Goal: Navigation & Orientation: Find specific page/section

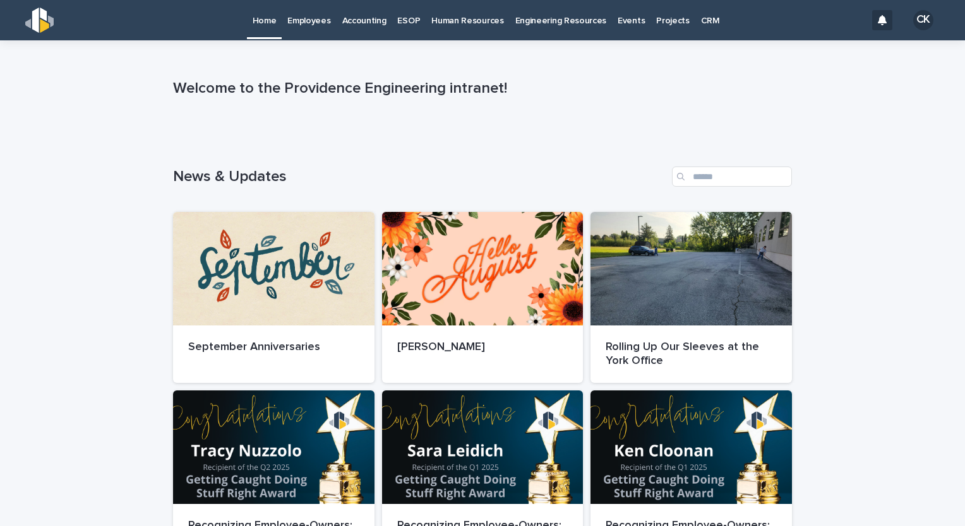
click at [315, 25] on p "Employees" at bounding box center [308, 13] width 43 height 27
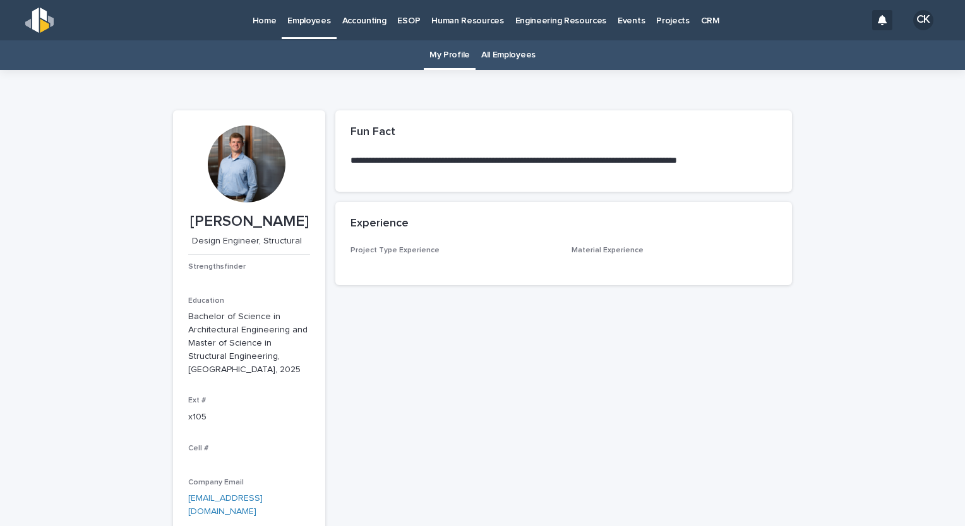
click at [513, 57] on link "All Employees" at bounding box center [508, 55] width 54 height 30
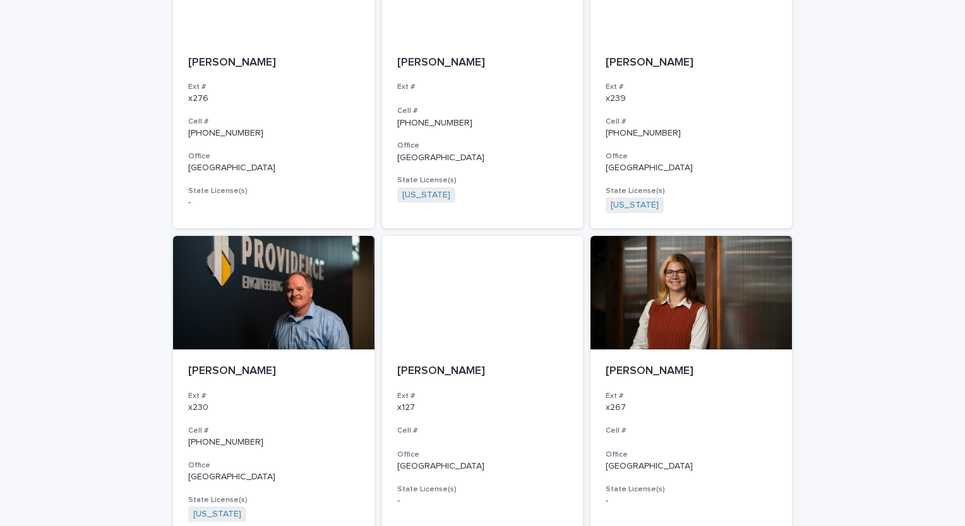
scroll to position [2224, 0]
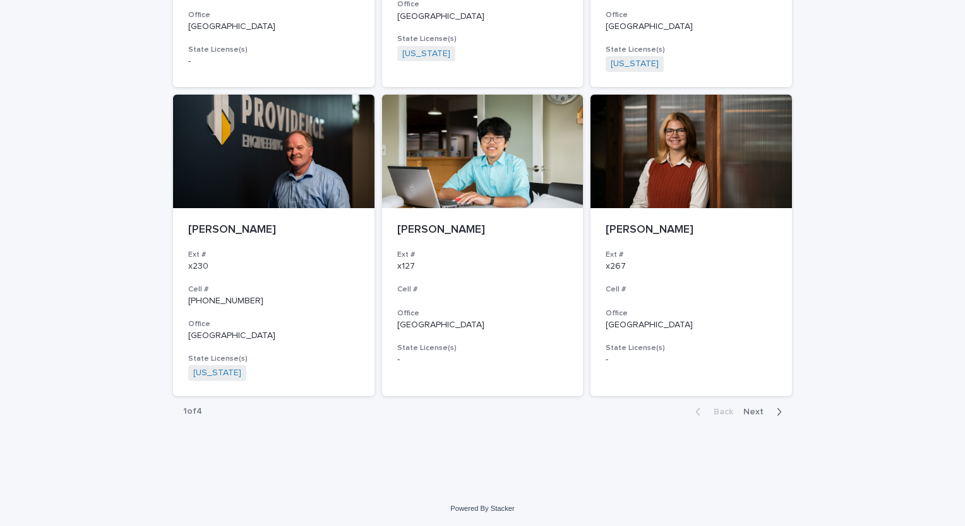
click at [749, 412] on span "Next" at bounding box center [757, 412] width 28 height 9
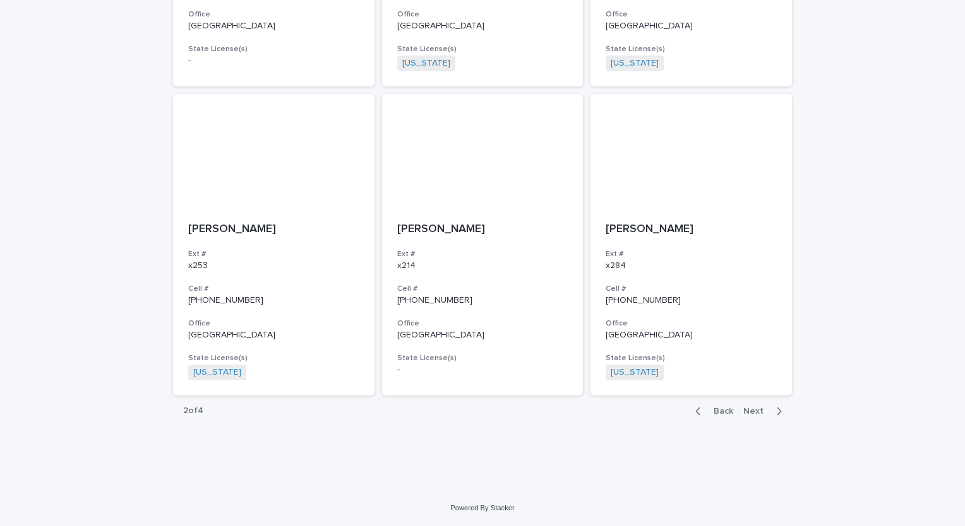
scroll to position [2209, 0]
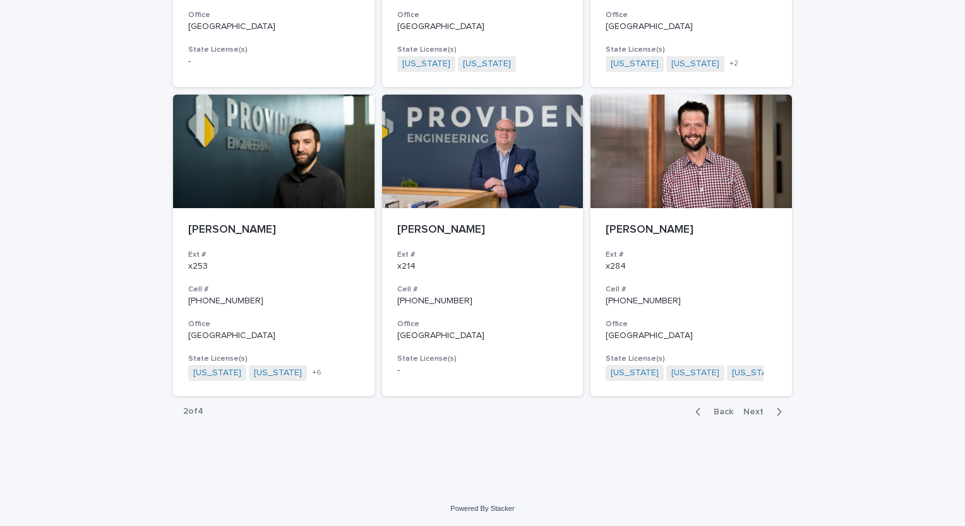
click at [749, 412] on span "Next" at bounding box center [757, 412] width 28 height 9
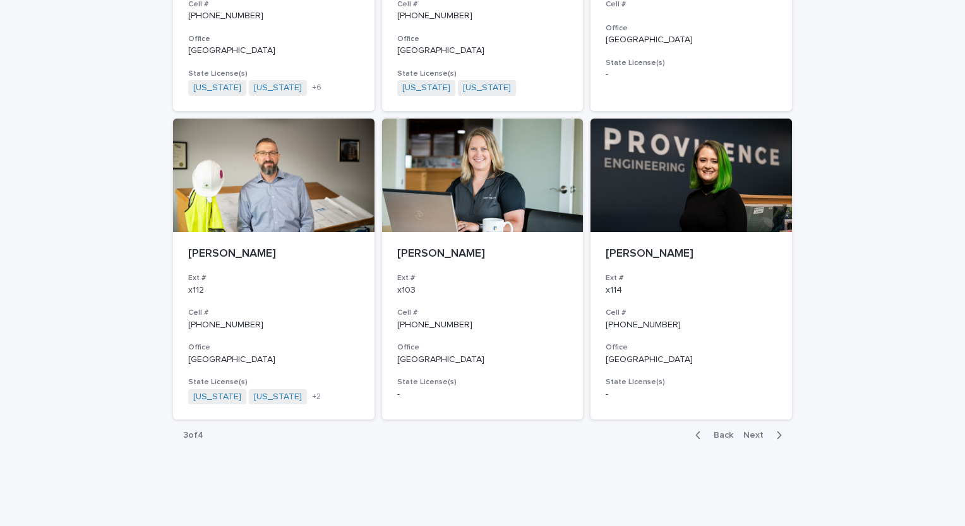
click at [750, 431] on span "Next" at bounding box center [757, 435] width 28 height 9
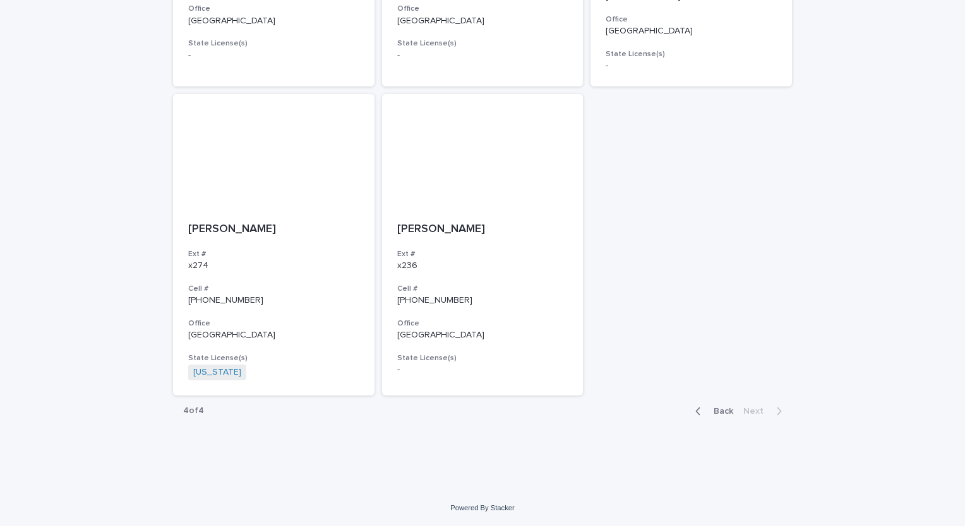
scroll to position [679, 0]
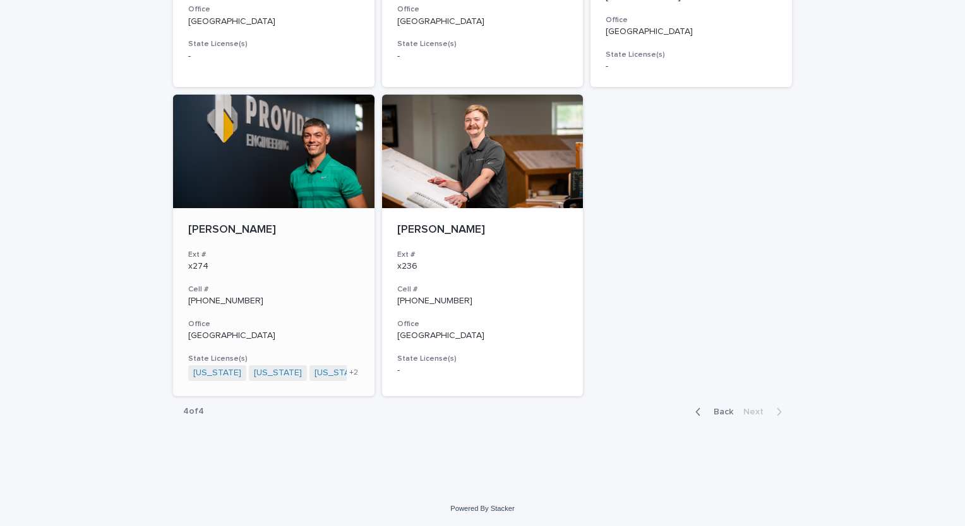
click at [288, 226] on p "[PERSON_NAME]" at bounding box center [273, 230] width 171 height 14
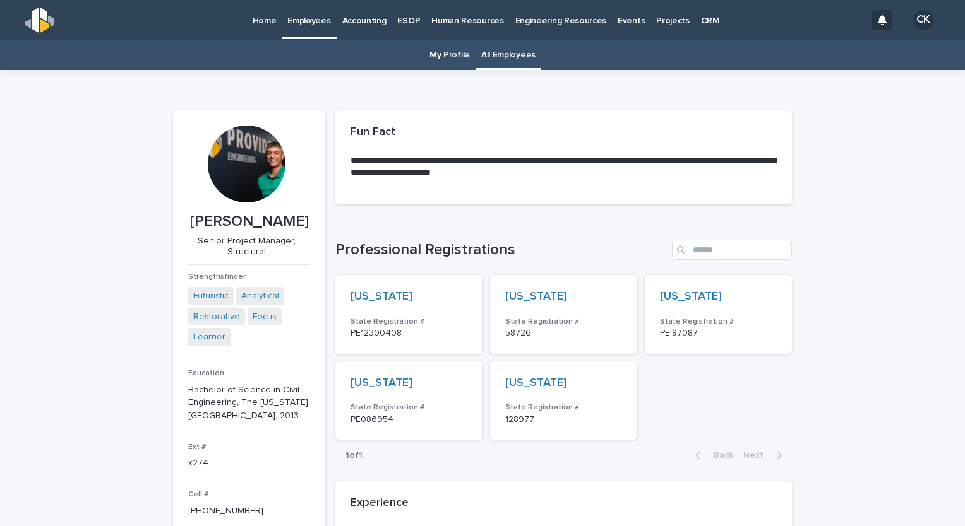
click at [266, 19] on p "Home" at bounding box center [264, 13] width 24 height 27
